Goal: Contribute content: Add original content to the website for others to see

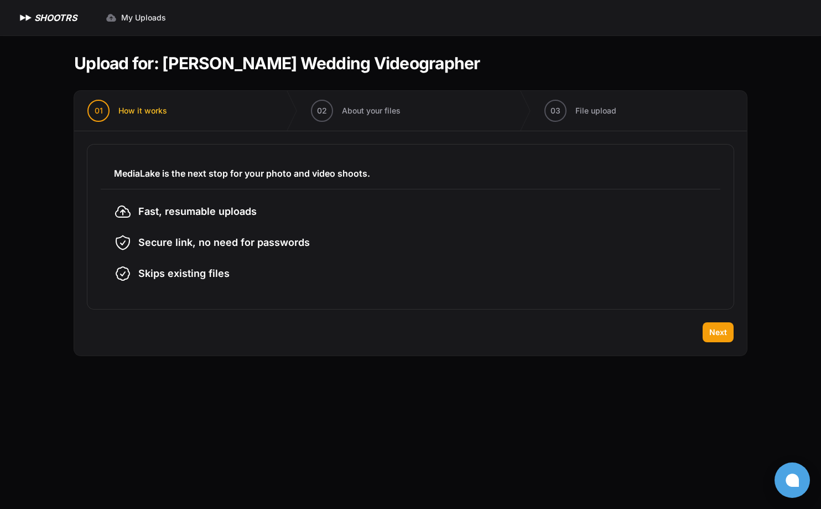
click at [55, 14] on h1 "SHOOTRS" at bounding box center [55, 17] width 43 height 13
click at [718, 327] on span "Next" at bounding box center [719, 332] width 18 height 11
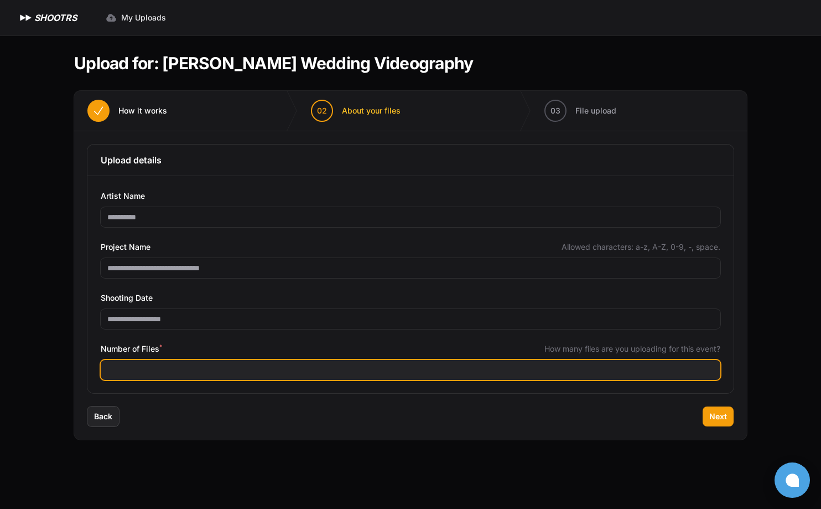
click at [298, 371] on input "Number of Files *" at bounding box center [411, 370] width 620 height 20
type input "***"
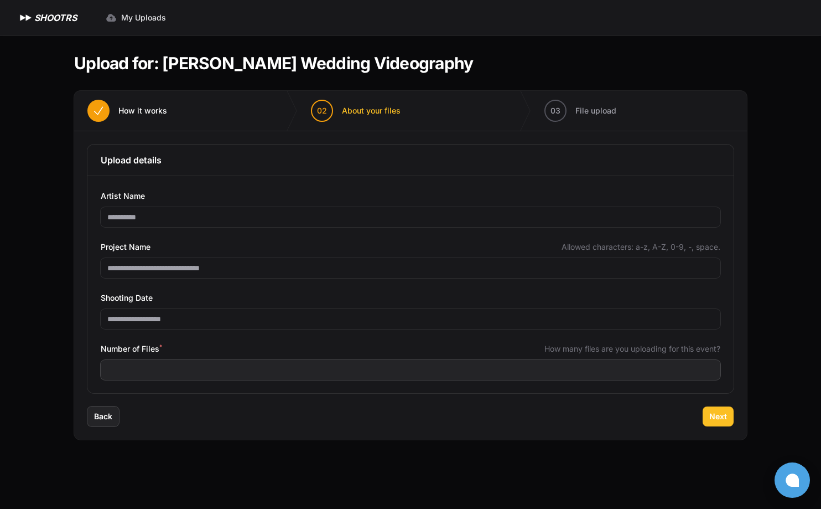
click at [715, 412] on span "Next" at bounding box center [719, 416] width 18 height 11
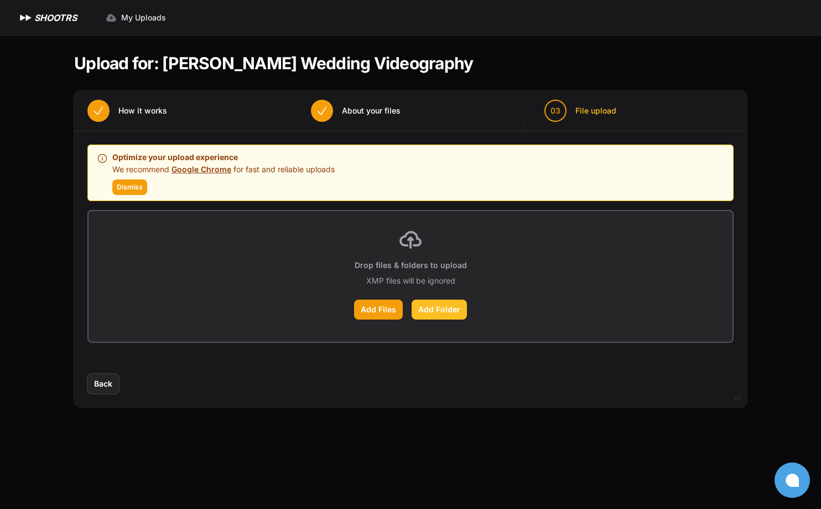
click at [427, 309] on label "Add Folder" at bounding box center [439, 309] width 55 height 20
click at [0, 0] on input "Add Folder" at bounding box center [0, 0] width 0 height 0
